Goal: Task Accomplishment & Management: Complete application form

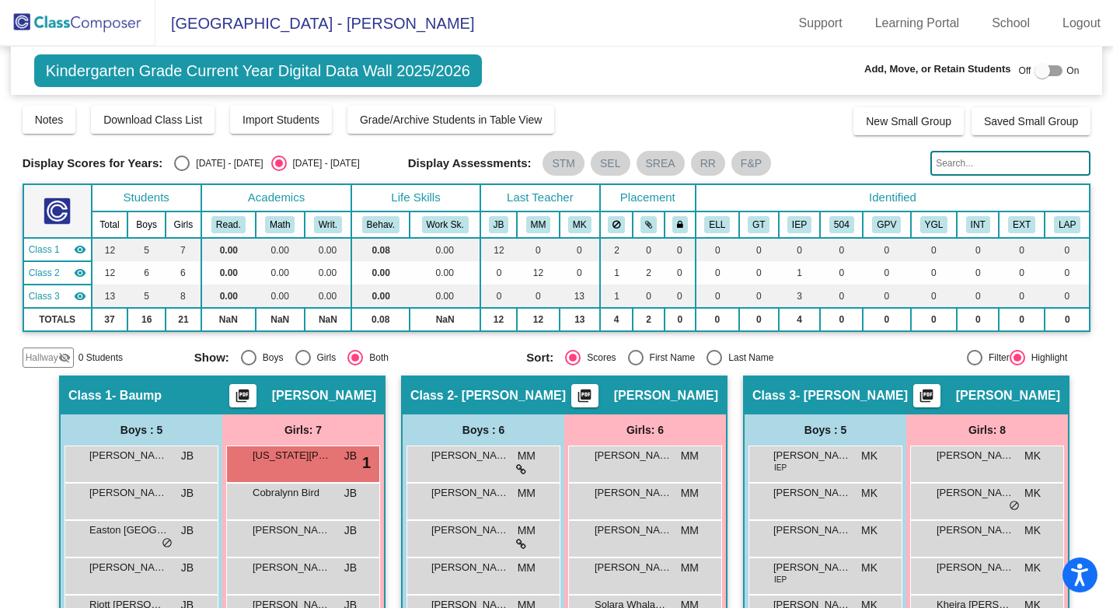
scroll to position [161, 0]
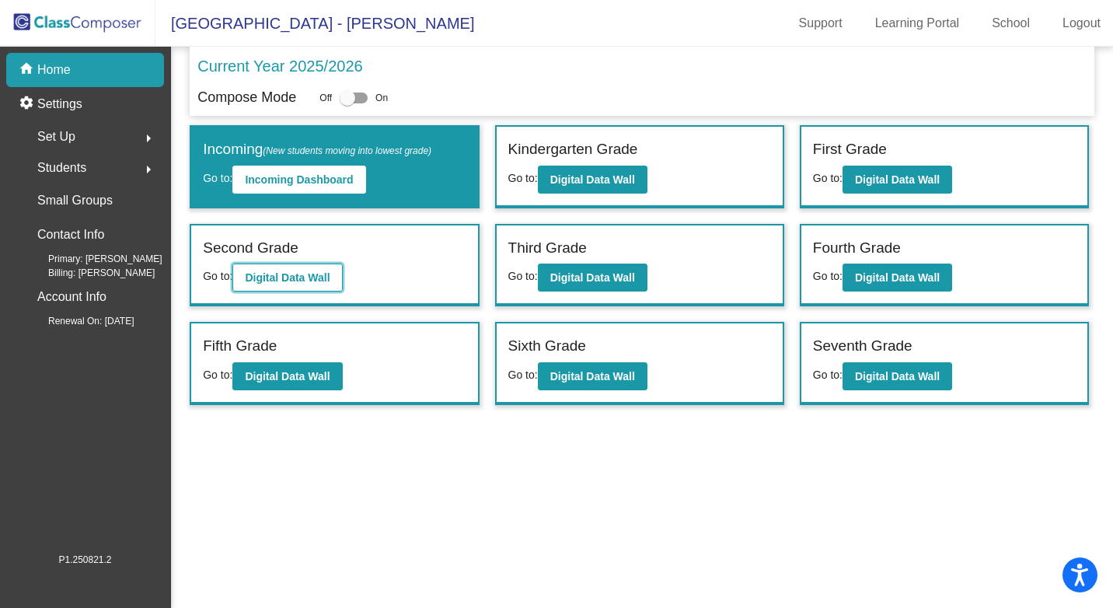
click at [252, 275] on b "Digital Data Wall" at bounding box center [287, 277] width 85 height 12
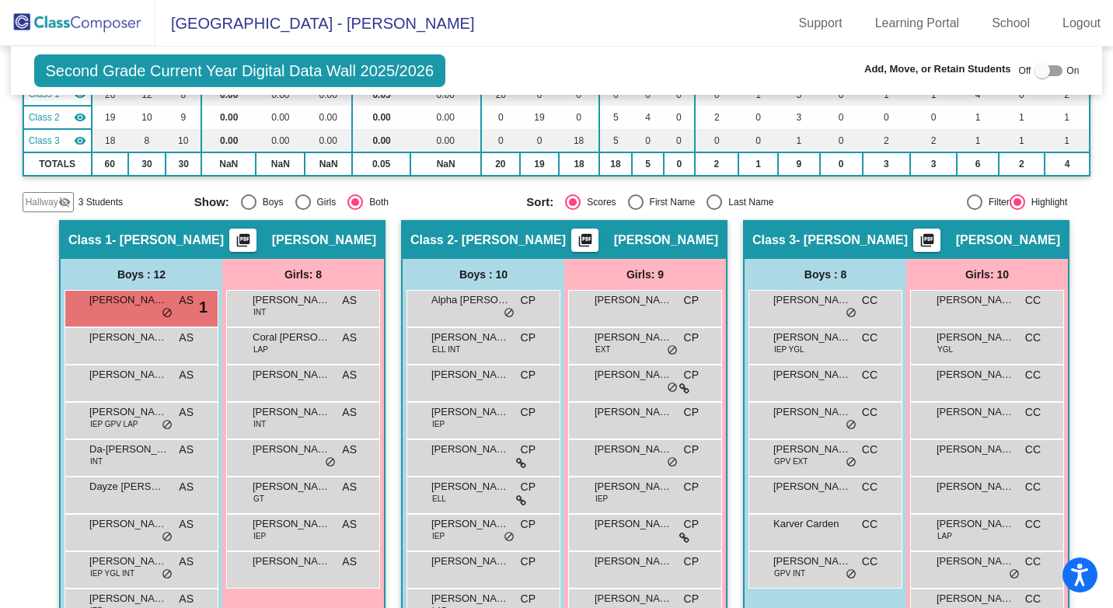
scroll to position [233, 0]
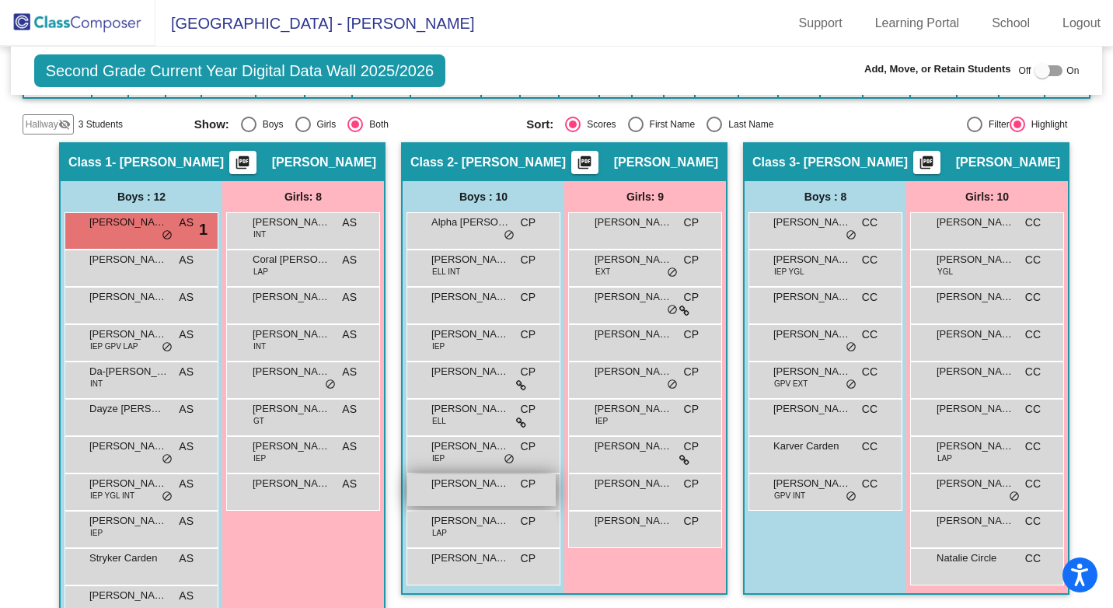
click at [481, 489] on span "[PERSON_NAME]" at bounding box center [470, 483] width 78 height 16
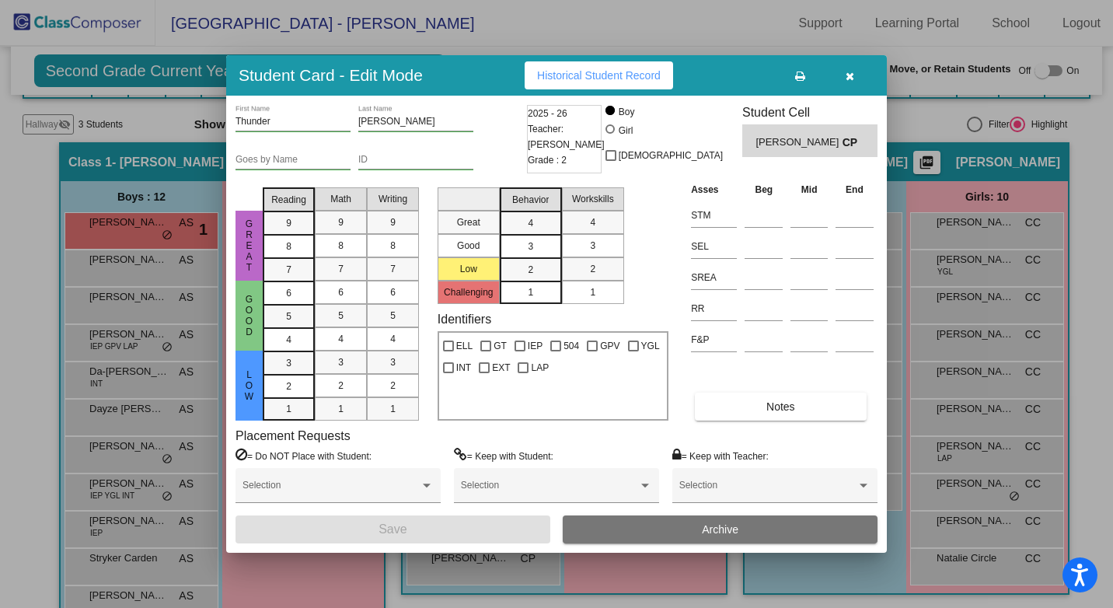
click at [831, 145] on span "[PERSON_NAME]" at bounding box center [798, 142] width 86 height 16
click at [849, 78] on icon "button" at bounding box center [849, 76] width 9 height 11
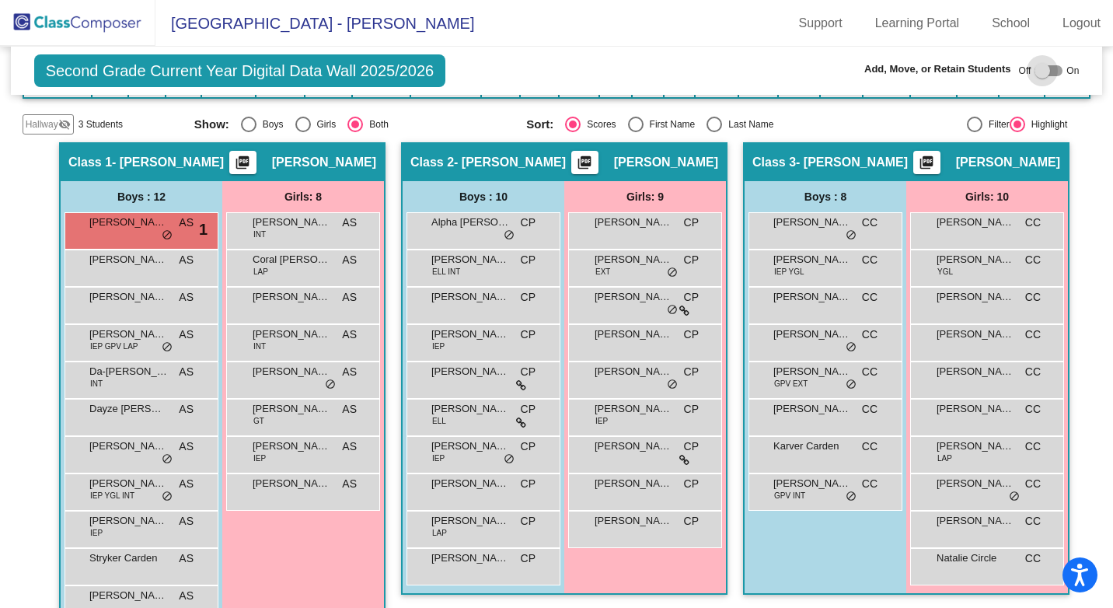
click at [1038, 72] on div at bounding box center [1042, 71] width 16 height 16
checkbox input "true"
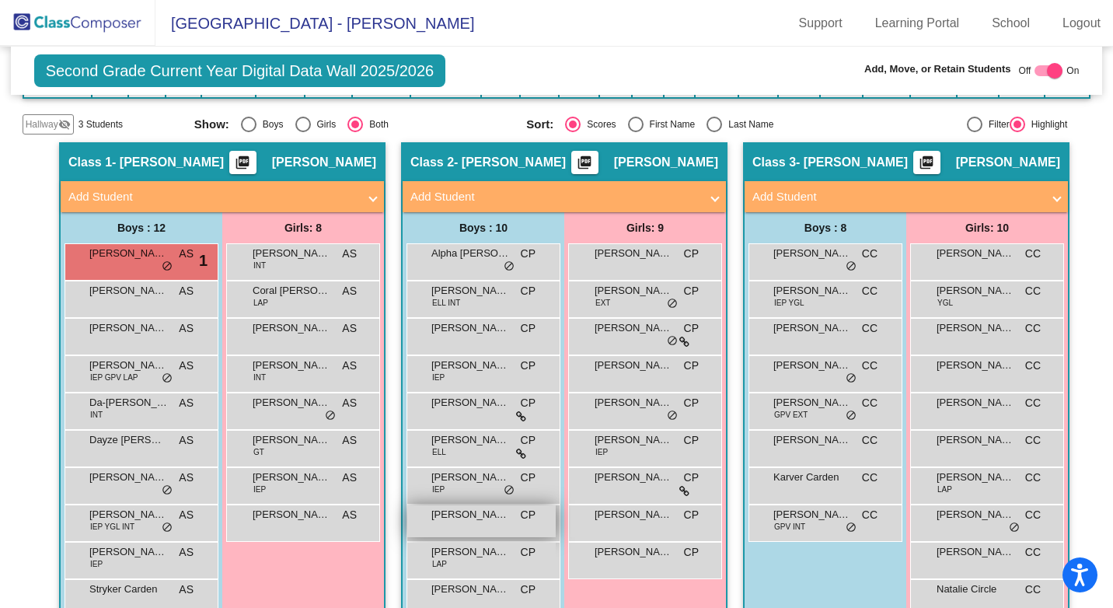
click at [454, 518] on span "[PERSON_NAME]" at bounding box center [470, 515] width 78 height 16
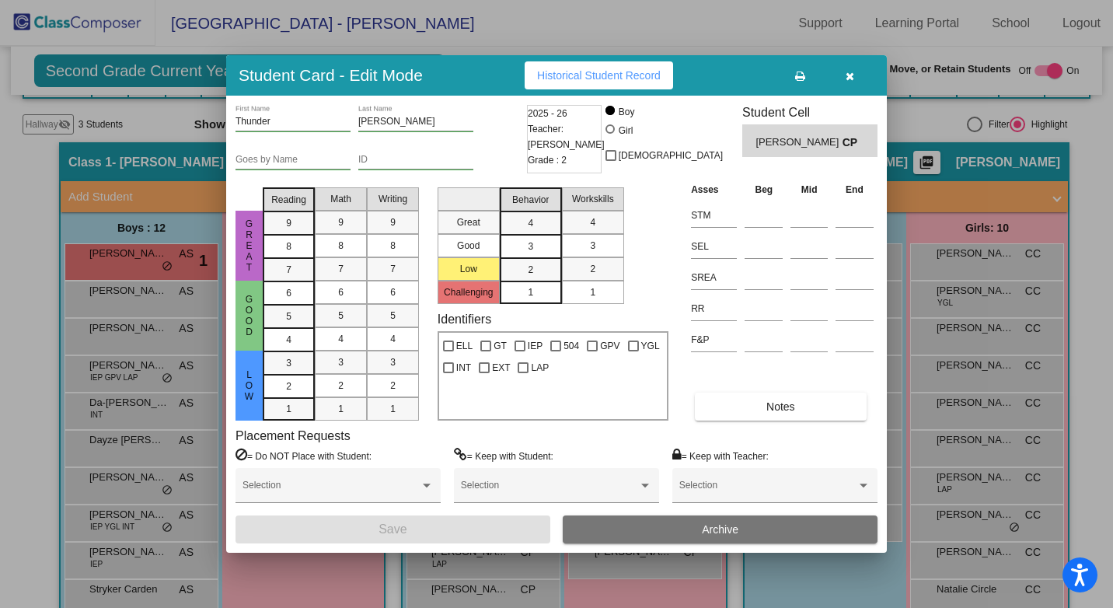
click at [385, 124] on input "[PERSON_NAME]" at bounding box center [415, 122] width 115 height 11
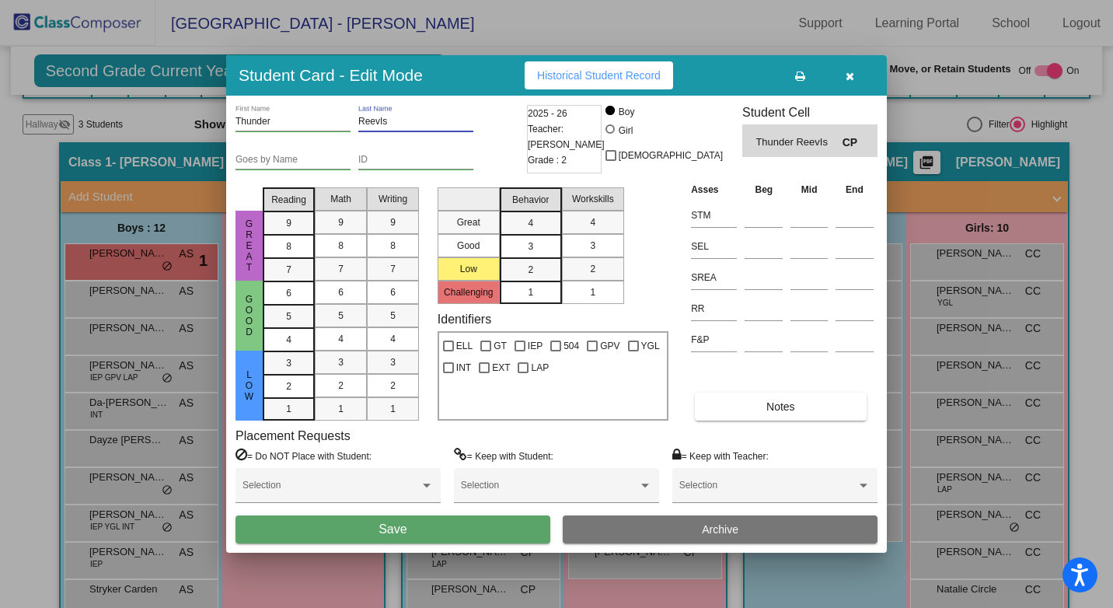
type input "ReevIs"
click at [366, 514] on div "Selection" at bounding box center [337, 491] width 205 height 47
click at [367, 522] on button "Save" at bounding box center [392, 529] width 315 height 28
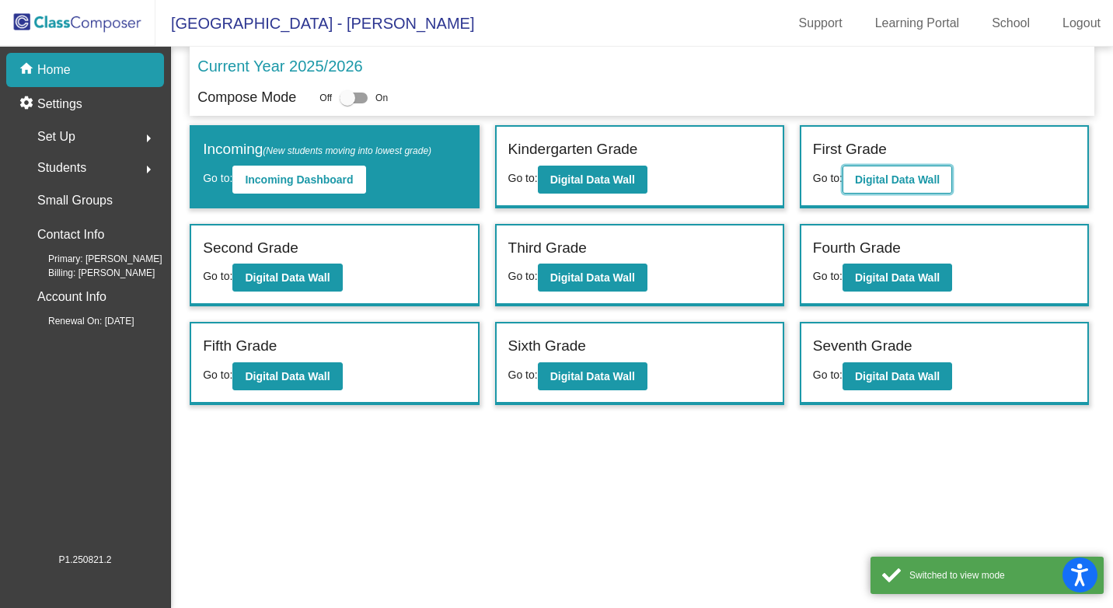
click at [915, 177] on b "Digital Data Wall" at bounding box center [897, 179] width 85 height 12
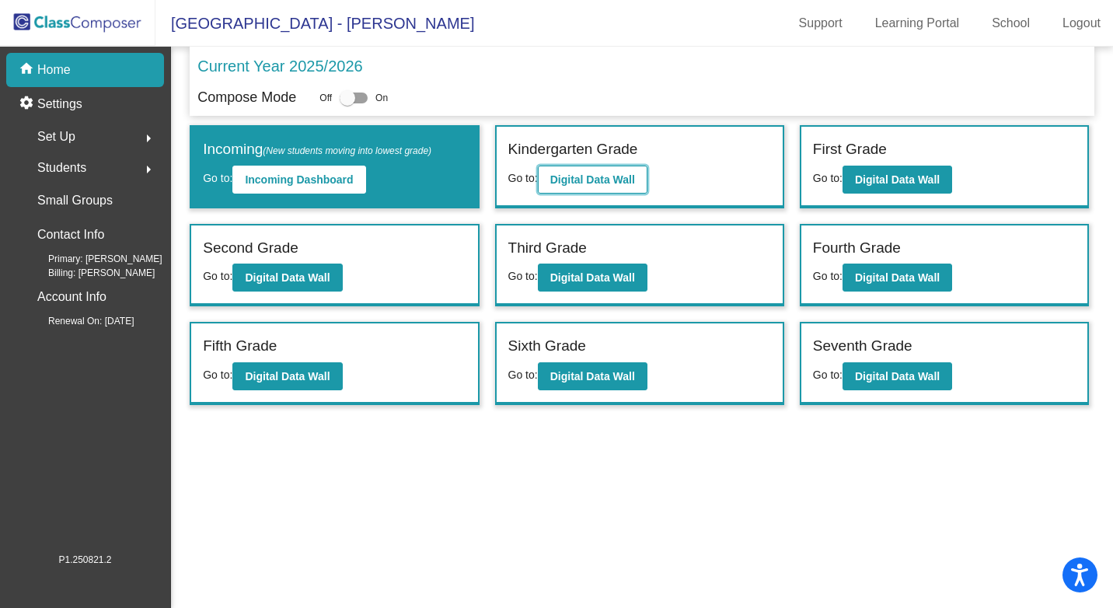
click at [571, 191] on button "Digital Data Wall" at bounding box center [593, 179] width 110 height 28
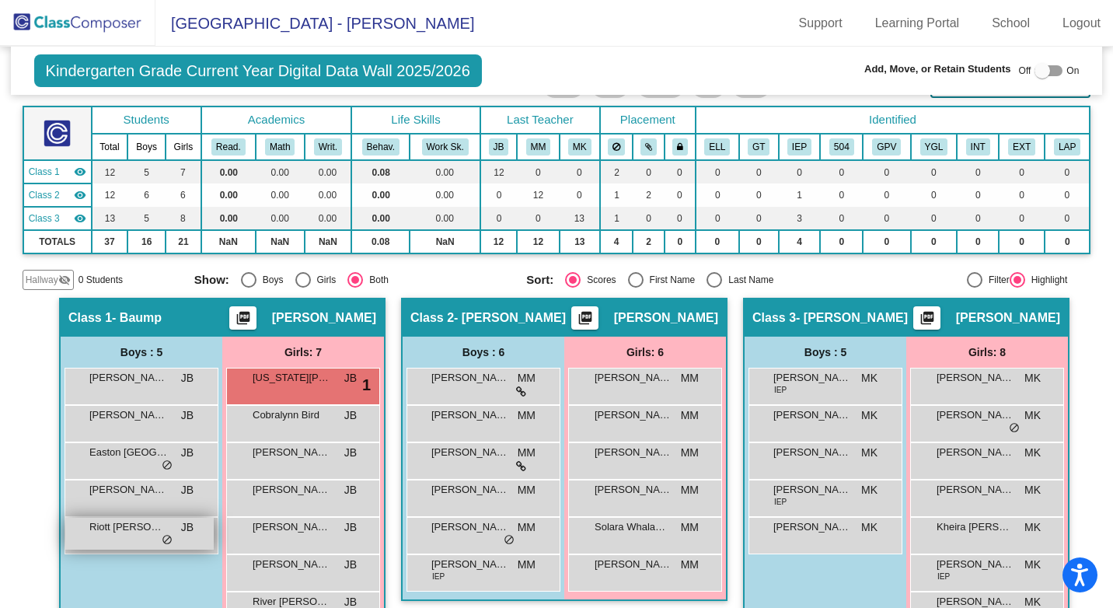
scroll to position [155, 0]
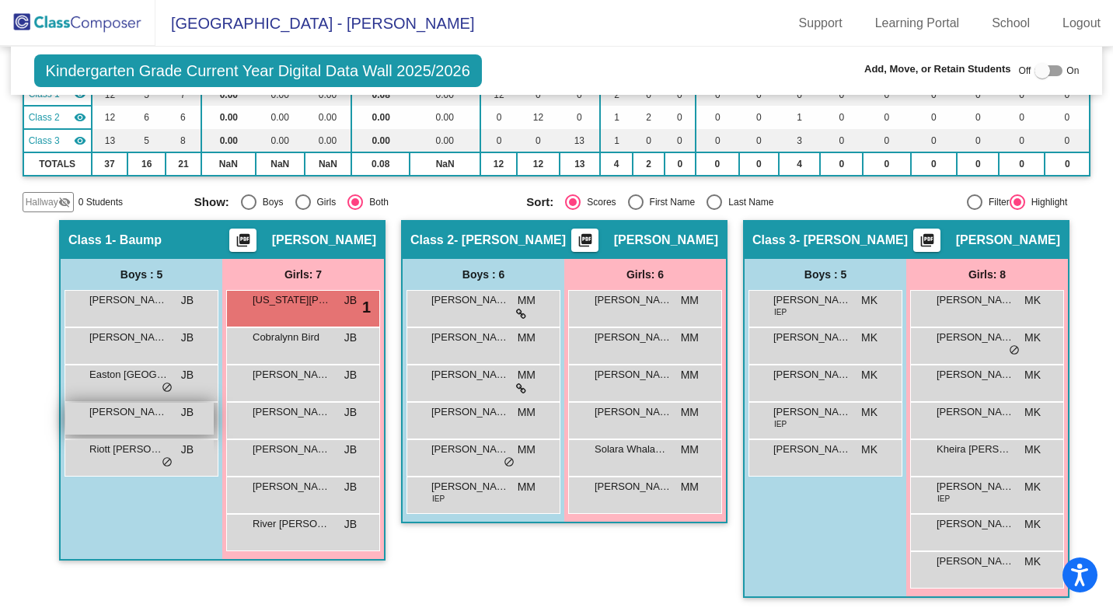
click at [134, 411] on span "[PERSON_NAME] BEAR" at bounding box center [128, 412] width 78 height 16
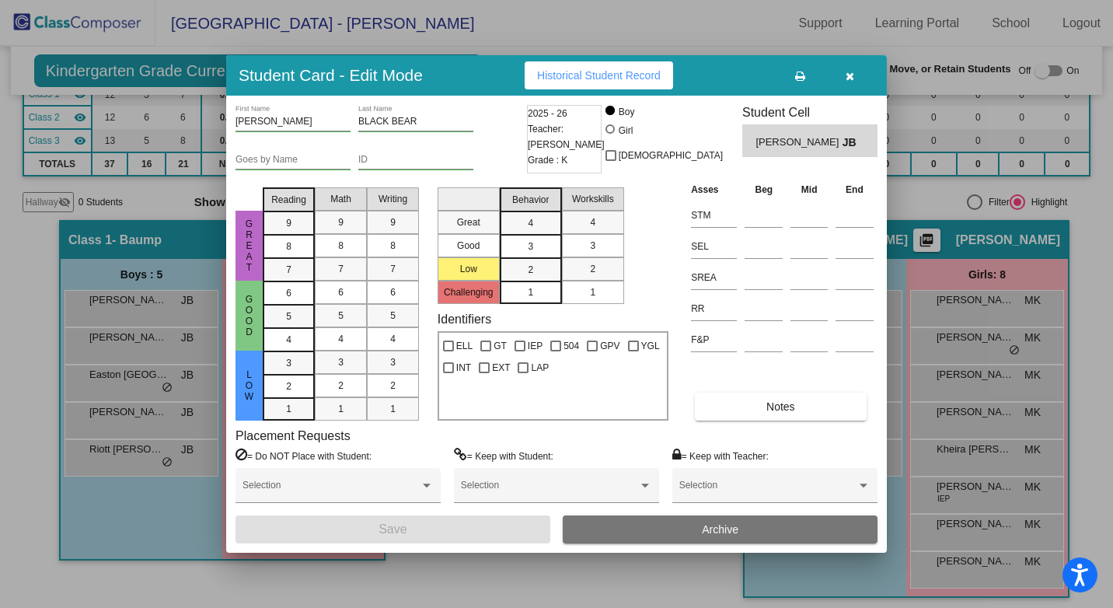
click at [280, 120] on input "[PERSON_NAME]" at bounding box center [292, 122] width 115 height 11
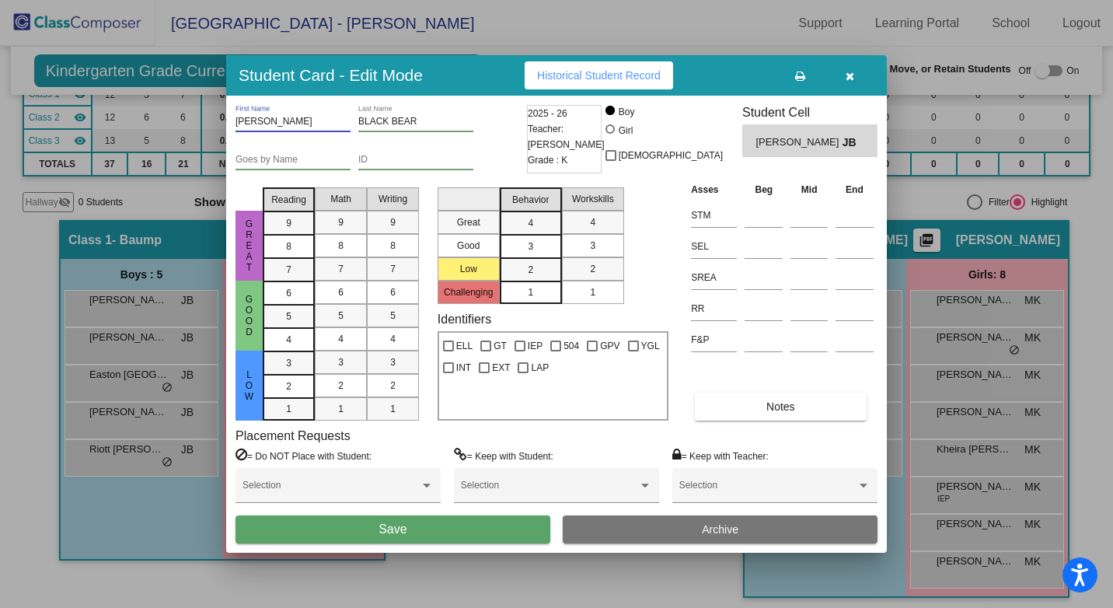
type input "[PERSON_NAME]"
click at [386, 120] on input "BLACK BEAR" at bounding box center [415, 122] width 115 height 11
click at [408, 120] on input "Black BEAR" at bounding box center [415, 122] width 115 height 11
type input "Black Bear"
click at [498, 532] on button "Save" at bounding box center [392, 529] width 315 height 28
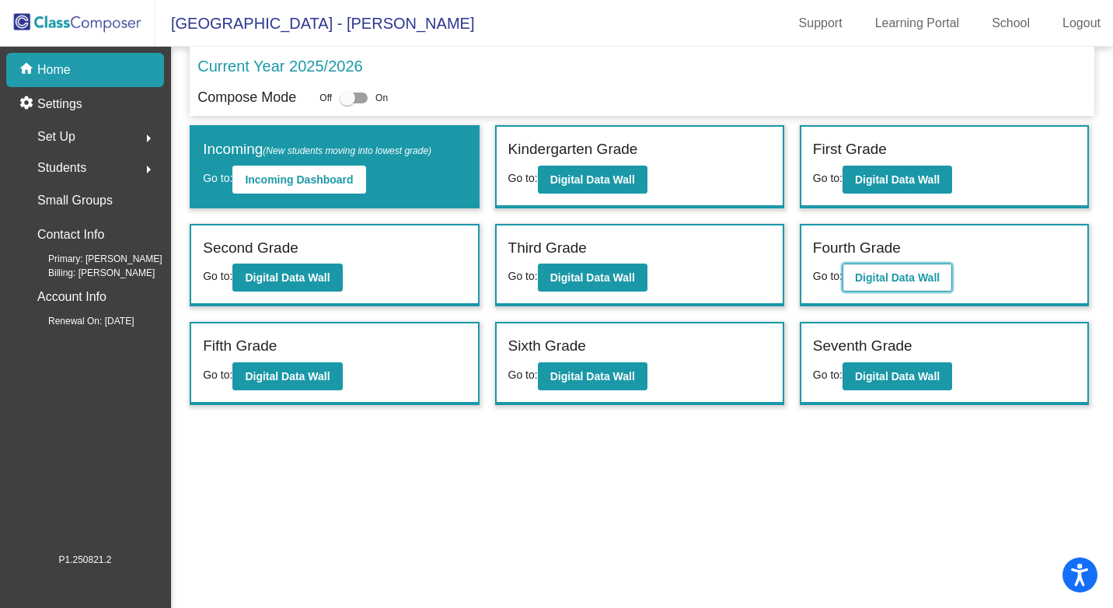
click at [884, 284] on b "Digital Data Wall" at bounding box center [897, 277] width 85 height 12
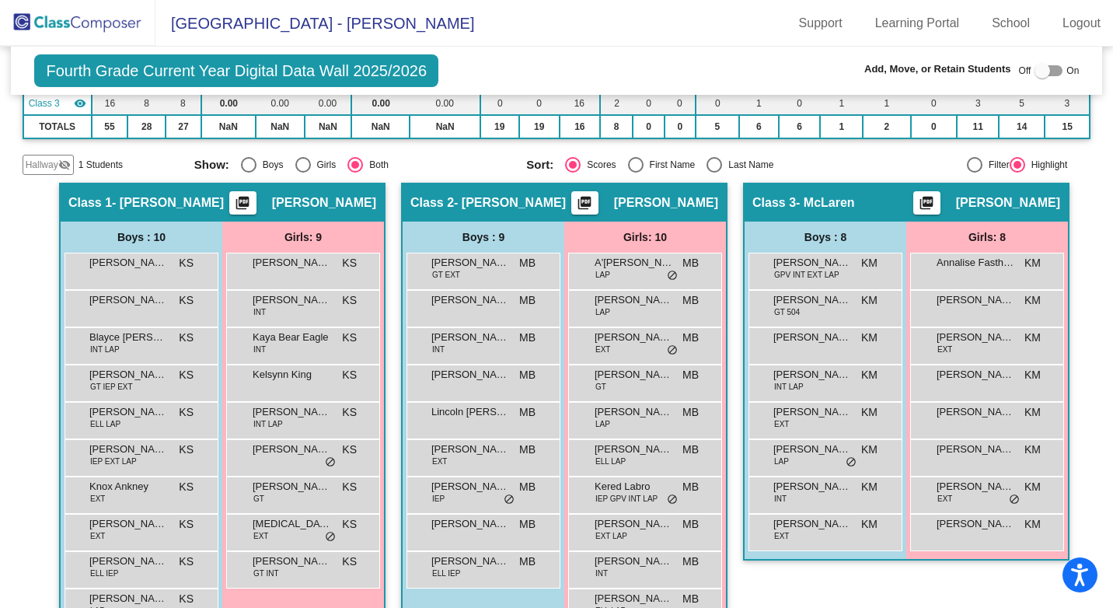
scroll to position [233, 0]
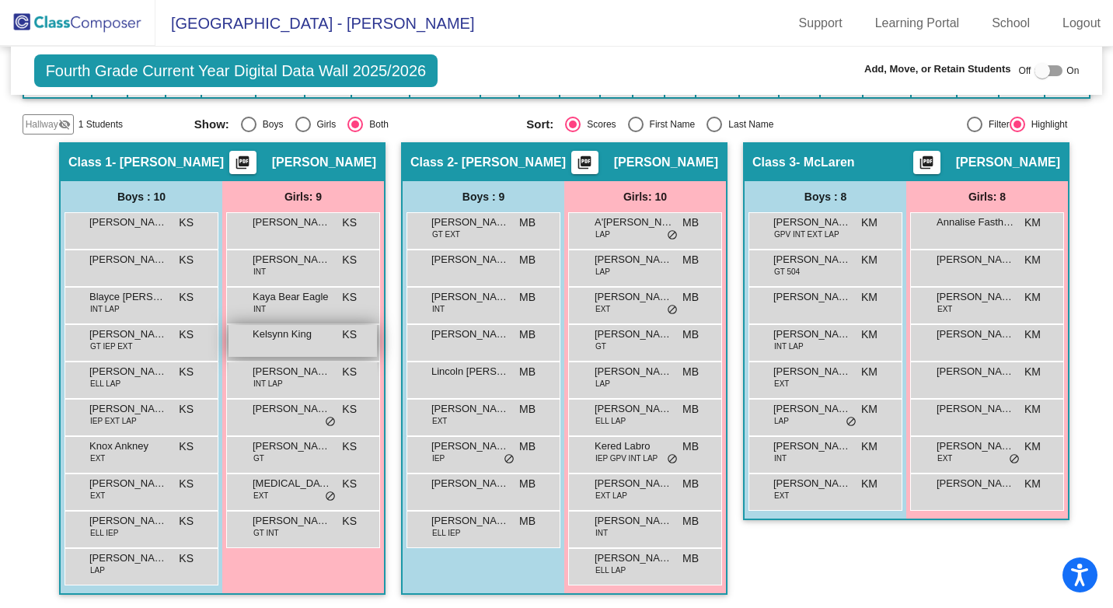
click at [310, 337] on span "Kelsynn King" at bounding box center [291, 334] width 78 height 16
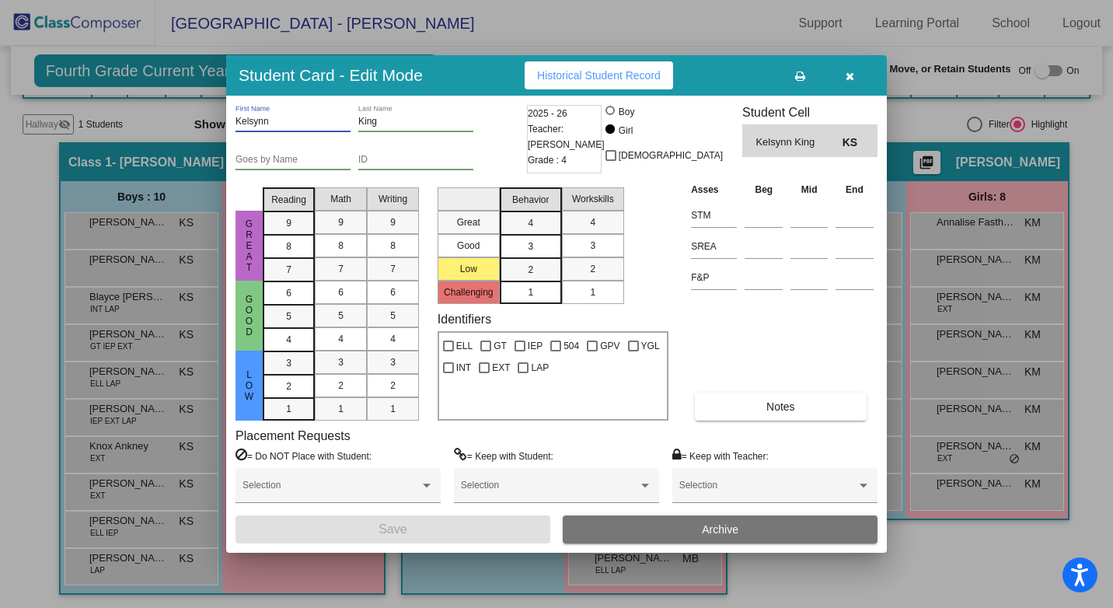
click at [253, 126] on input "Kelsynn" at bounding box center [292, 122] width 115 height 11
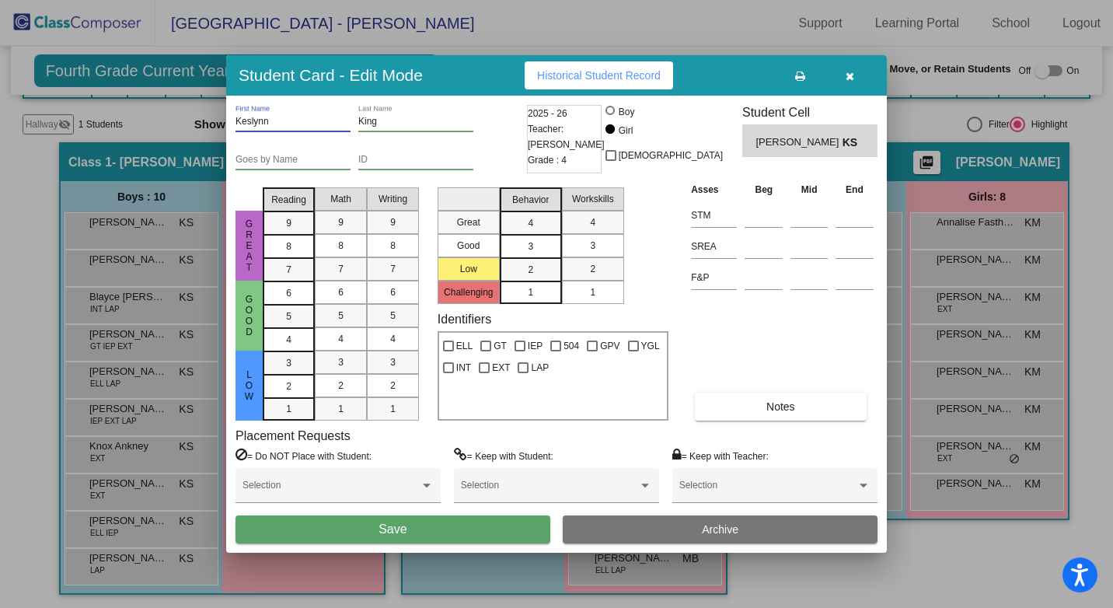
type input "Keslynn"
click at [406, 527] on span "Save" at bounding box center [392, 528] width 28 height 13
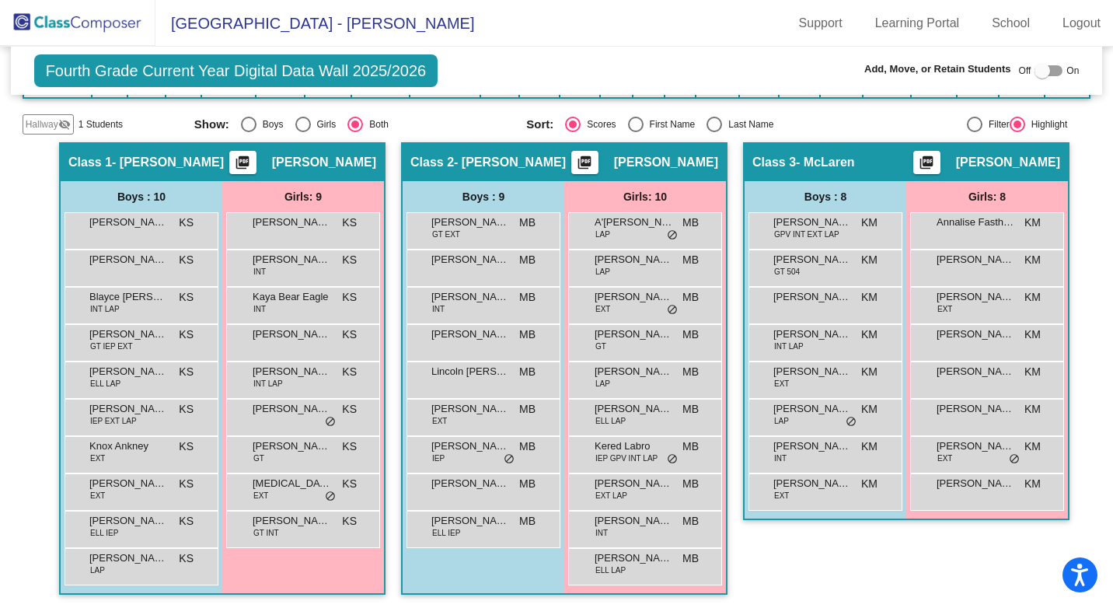
click at [39, 235] on div "Hallway - Hallway Class picture_as_pdf Add Student First Name Last Name Student…" at bounding box center [557, 376] width 1068 height 468
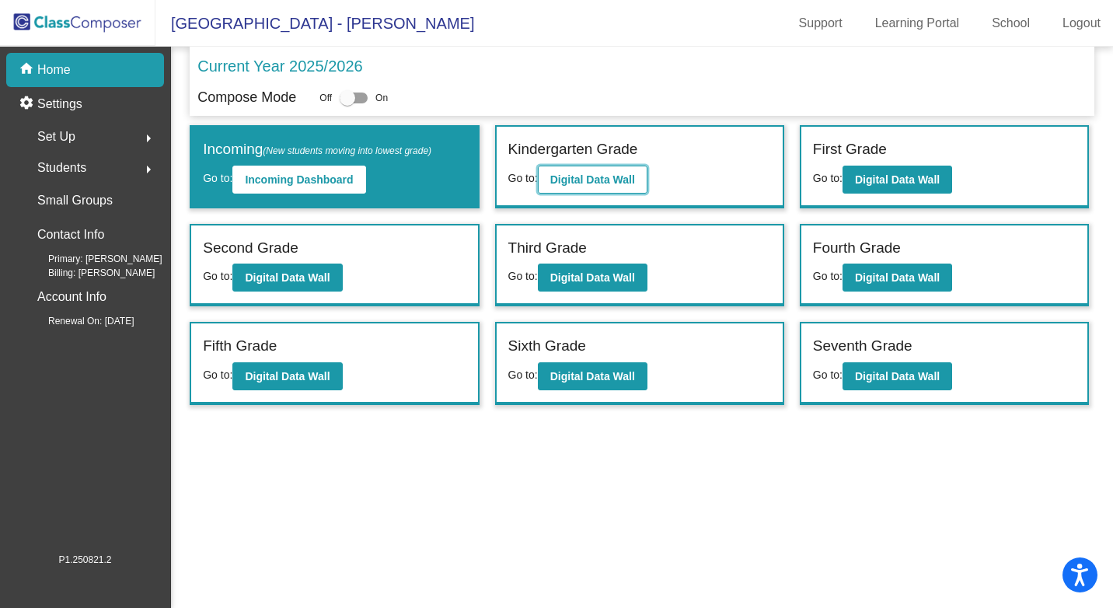
click at [582, 185] on b "Digital Data Wall" at bounding box center [592, 179] width 85 height 12
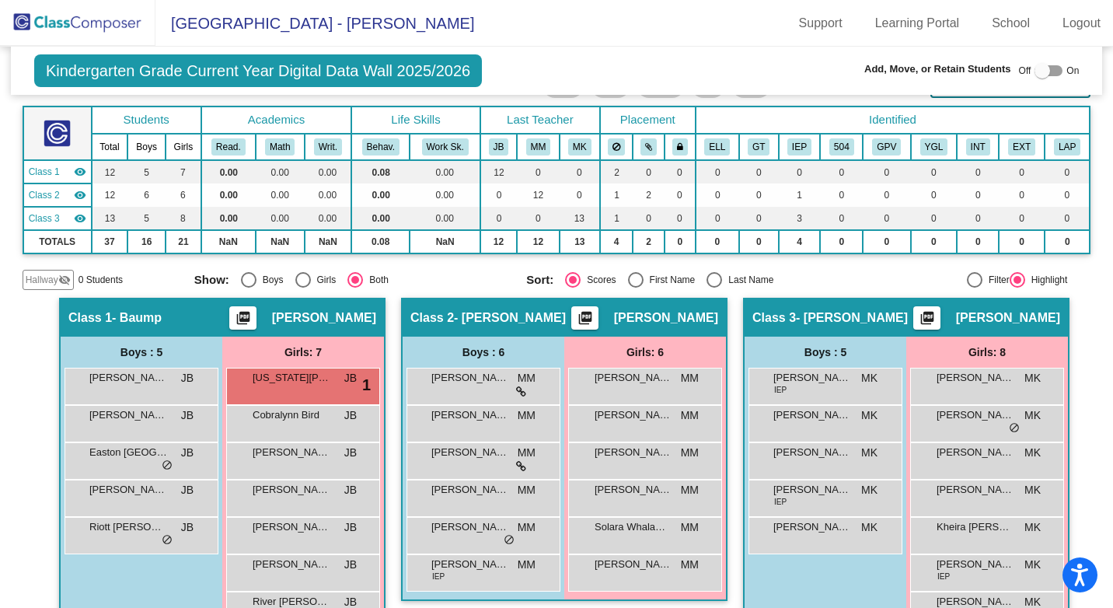
scroll to position [155, 0]
